Goal: Book appointment/travel/reservation

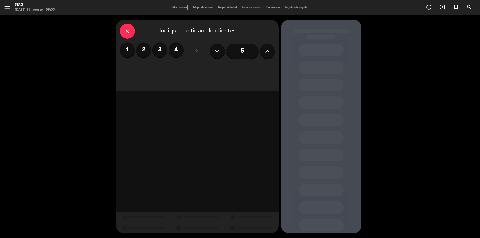
click at [184, 6] on span "Mis reservas" at bounding box center [180, 7] width 21 height 3
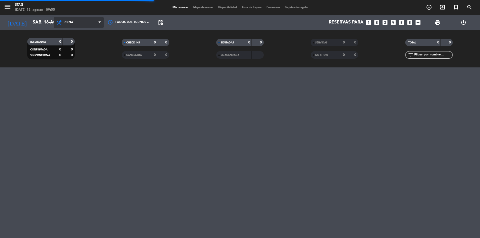
click at [62, 22] on icon at bounding box center [59, 23] width 7 height 6
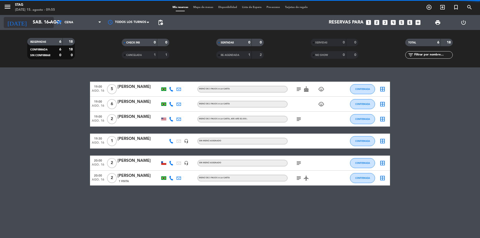
click at [54, 24] on input "sáb. 16 ago." at bounding box center [59, 23] width 58 height 10
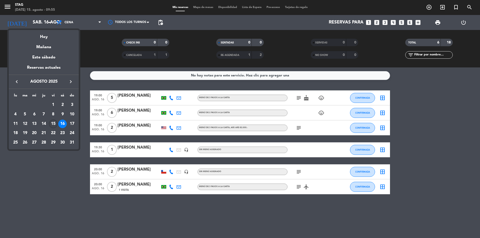
click at [52, 123] on div "15" at bounding box center [53, 124] width 9 height 9
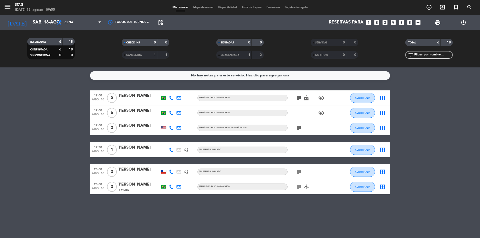
type input "vie. 15 ago."
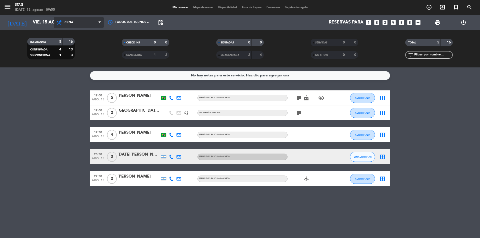
click at [92, 19] on span "Cena" at bounding box center [79, 22] width 50 height 11
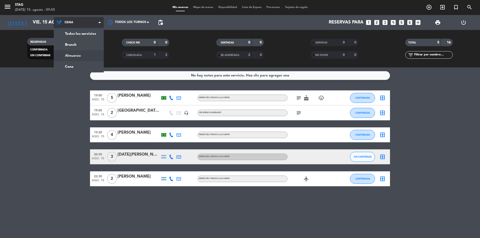
click at [77, 54] on div "menu STAG [DATE] 15. agosto - 09:55 Mis reservas Mapa de mesas Disponibilidad L…" at bounding box center [240, 34] width 480 height 68
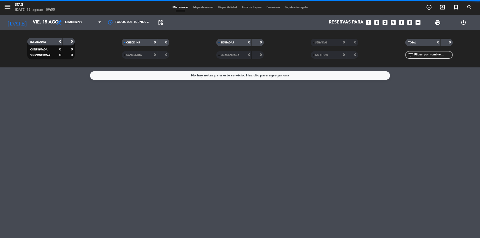
click at [93, 23] on span "Almuerzo" at bounding box center [79, 22] width 50 height 11
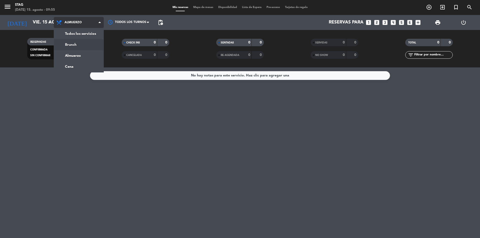
click at [88, 41] on div "menu STAG [DATE] 15. agosto - 09:55 Mis reservas Mapa de mesas Disponibilidad L…" at bounding box center [240, 34] width 480 height 68
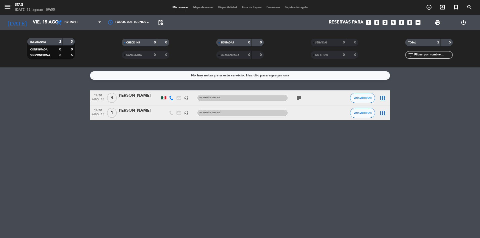
click at [115, 99] on span "4" at bounding box center [112, 98] width 10 height 10
click at [111, 111] on span "1" at bounding box center [112, 113] width 10 height 10
click at [106, 142] on div "No hay notas para este servicio. Haz clic para agregar una 14:30 [DATE] 4 [PERS…" at bounding box center [240, 153] width 480 height 171
